Goal: Information Seeking & Learning: Learn about a topic

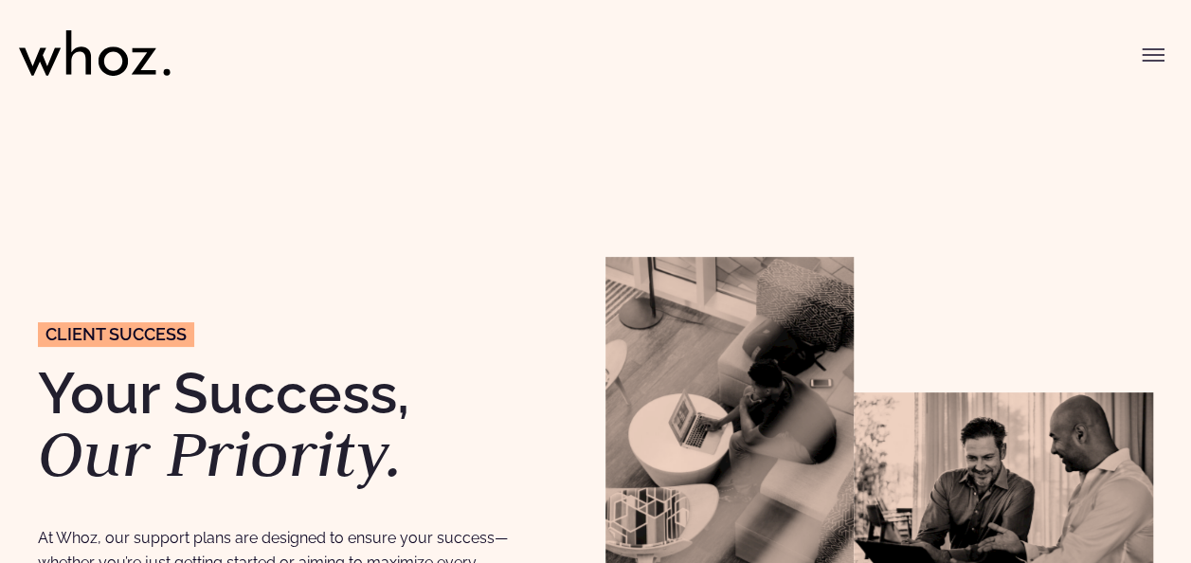
click at [1160, 49] on icon "Toggle menu" at bounding box center [1153, 49] width 21 height 0
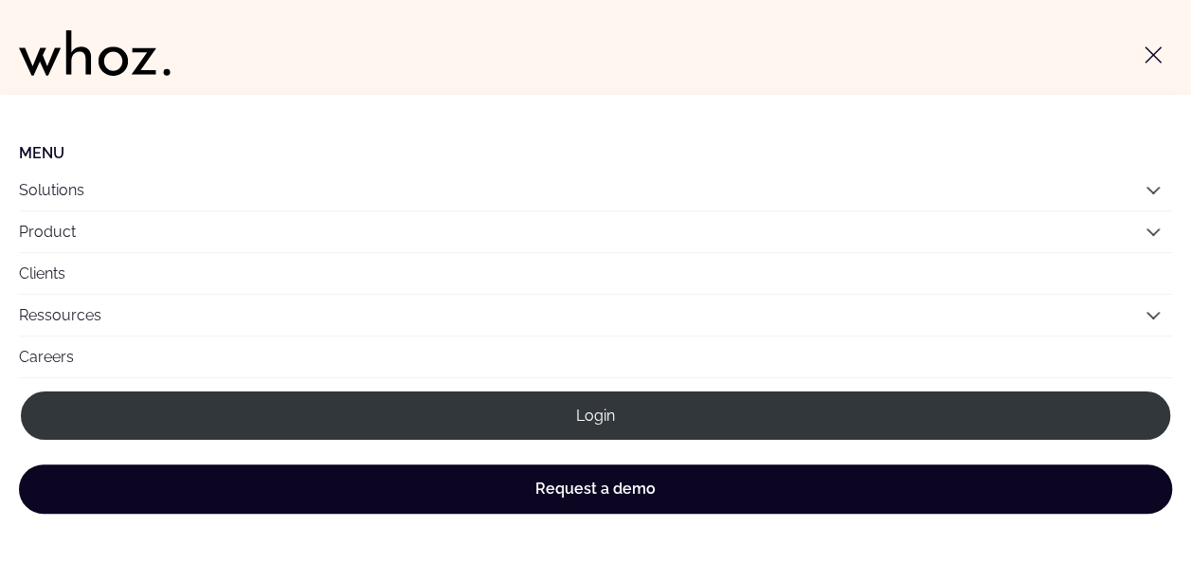
click at [517, 278] on link "Clients" at bounding box center [596, 273] width 1154 height 41
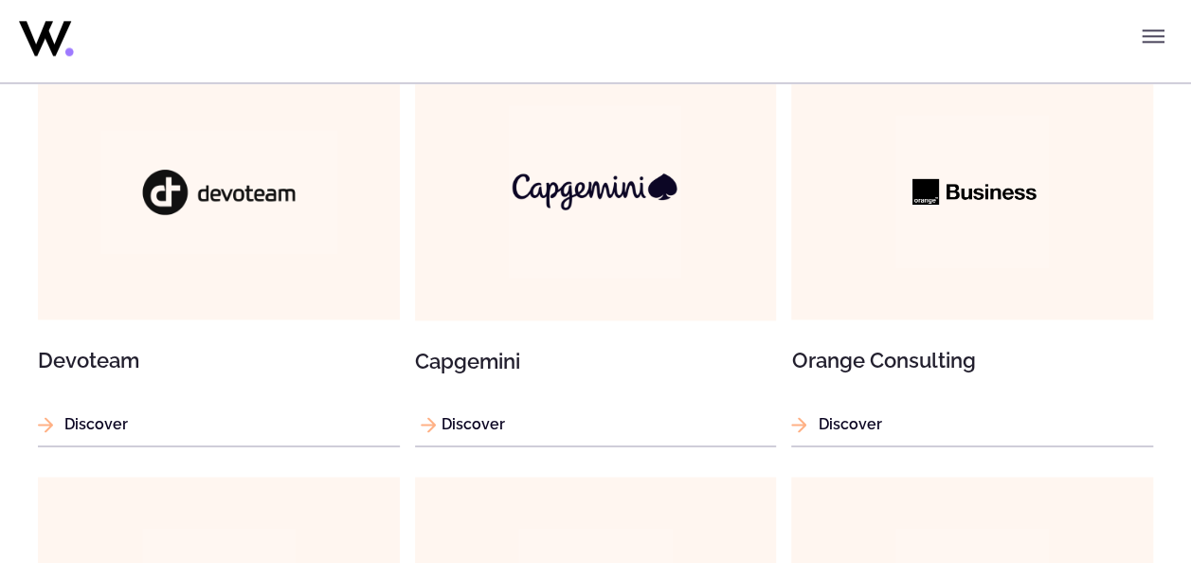
scroll to position [1327, 0]
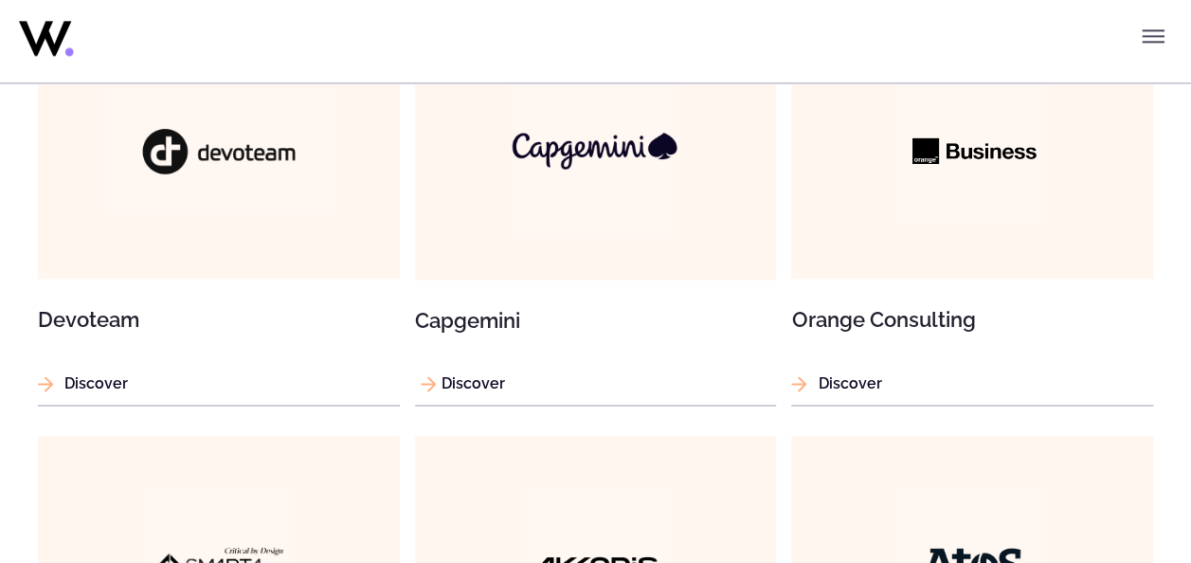
click at [556, 232] on img at bounding box center [595, 150] width 173 height 173
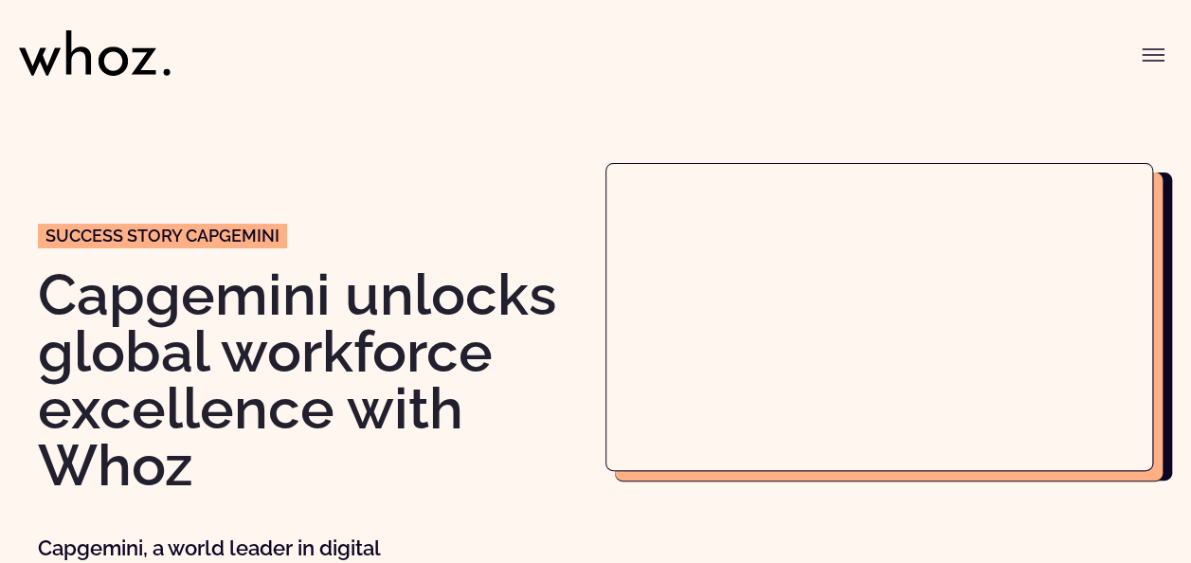
click at [1108, 451] on body at bounding box center [1115, 486] width 83 height 83
click at [1106, 445] on body at bounding box center [1115, 486] width 83 height 83
